Goal: Task Accomplishment & Management: Use online tool/utility

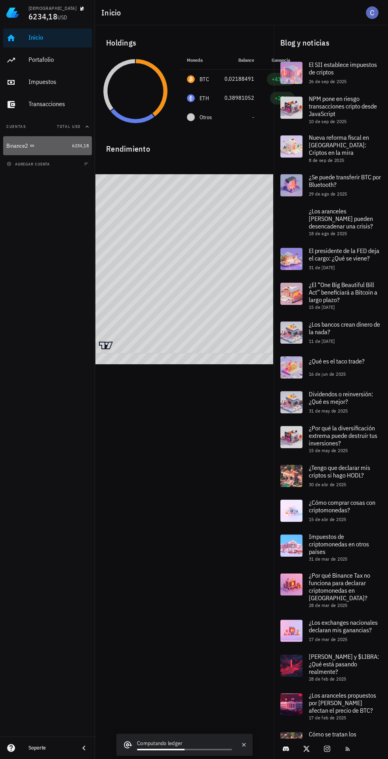
click at [13, 146] on div "Binance2" at bounding box center [17, 146] width 22 height 7
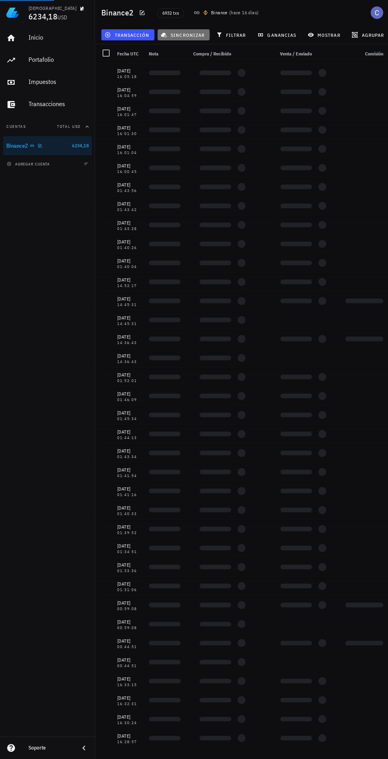
click at [179, 36] on span "sincronizar" at bounding box center [183, 35] width 42 height 6
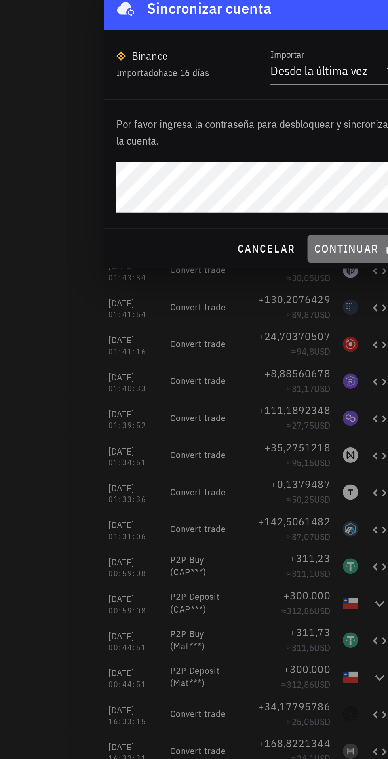
click at [237, 440] on span "continuar" at bounding box center [245, 442] width 44 height 7
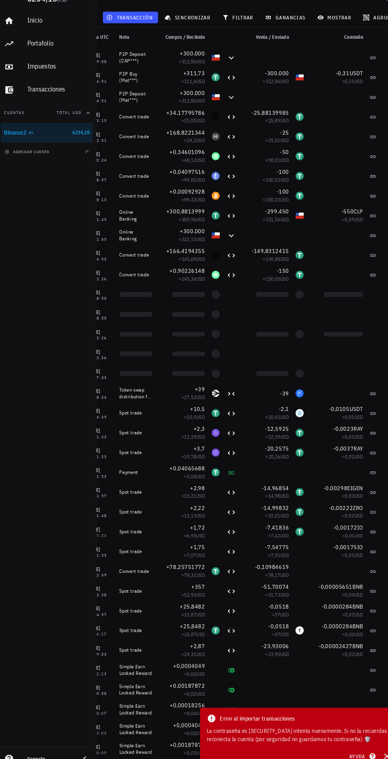
scroll to position [621, 0]
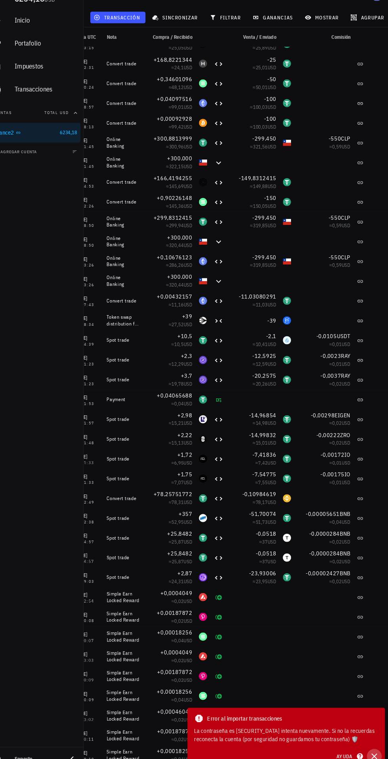
click at [372, 748] on icon "button" at bounding box center [375, 746] width 6 height 6
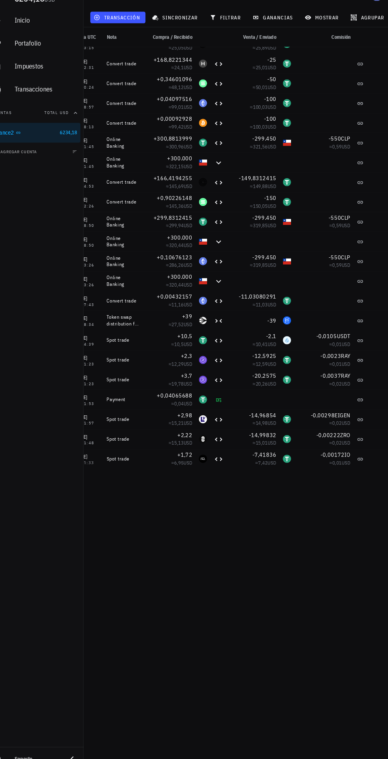
scroll to position [0, 0]
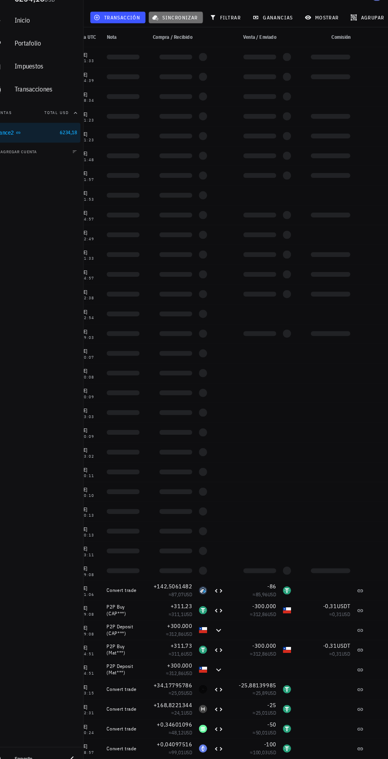
click at [180, 34] on span "sincronizar" at bounding box center [183, 35] width 42 height 6
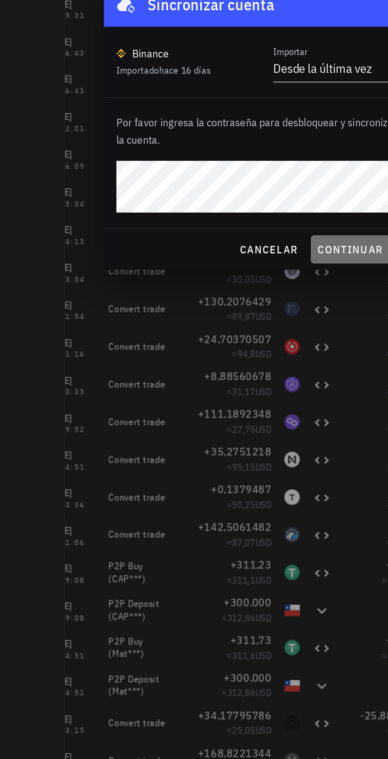
click at [246, 437] on button "continuar" at bounding box center [244, 442] width 51 height 14
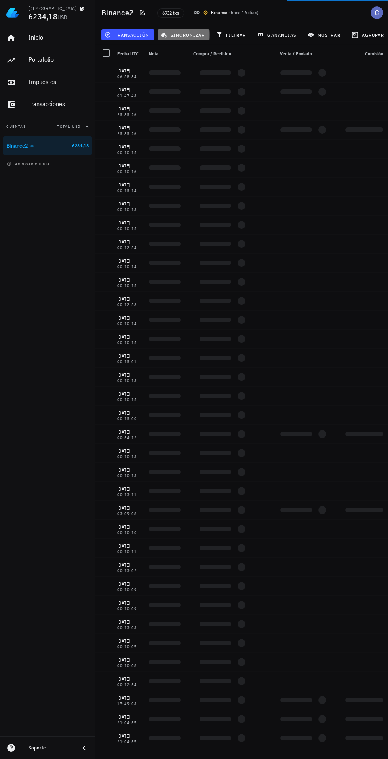
click at [178, 39] on button "sincronizar" at bounding box center [184, 34] width 52 height 11
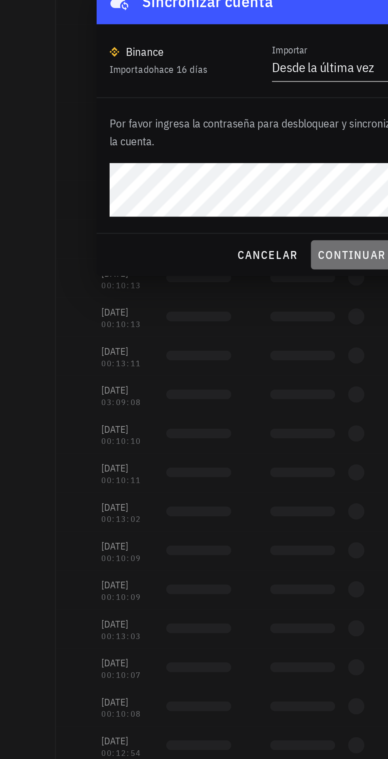
click at [242, 443] on span "continuar" at bounding box center [245, 442] width 44 height 7
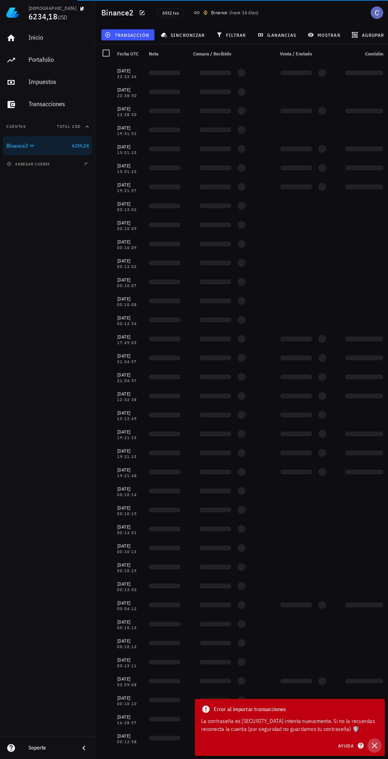
click at [379, 749] on icon "button" at bounding box center [375, 746] width 10 height 10
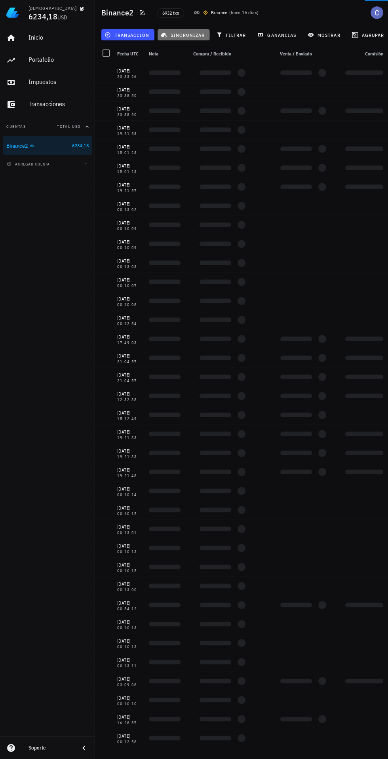
click at [175, 35] on span "sincronizar" at bounding box center [183, 35] width 42 height 6
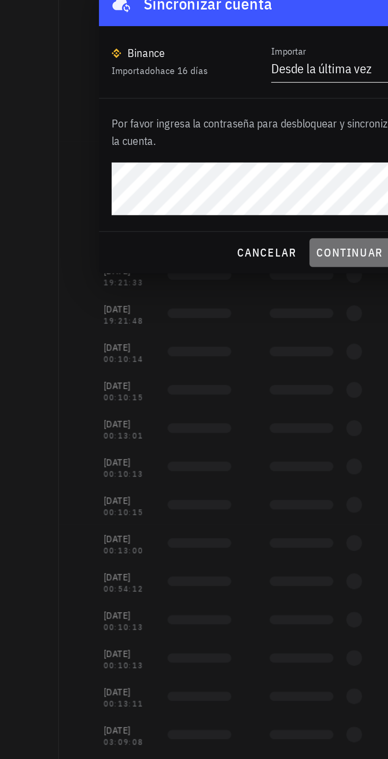
click at [241, 441] on span "continuar" at bounding box center [245, 442] width 44 height 7
